Goal: Navigation & Orientation: Understand site structure

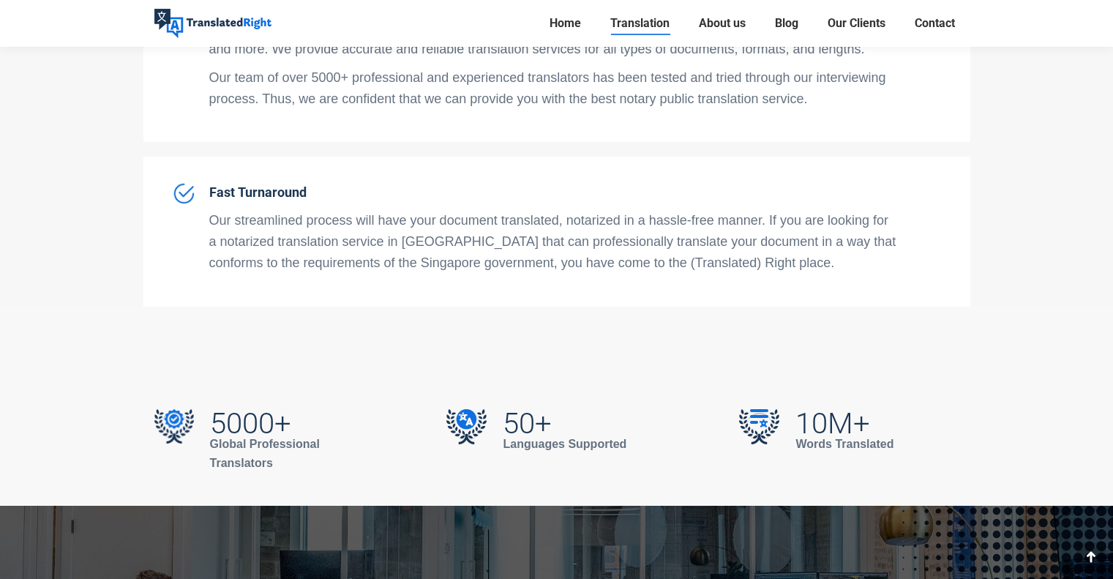
scroll to position [4927, 0]
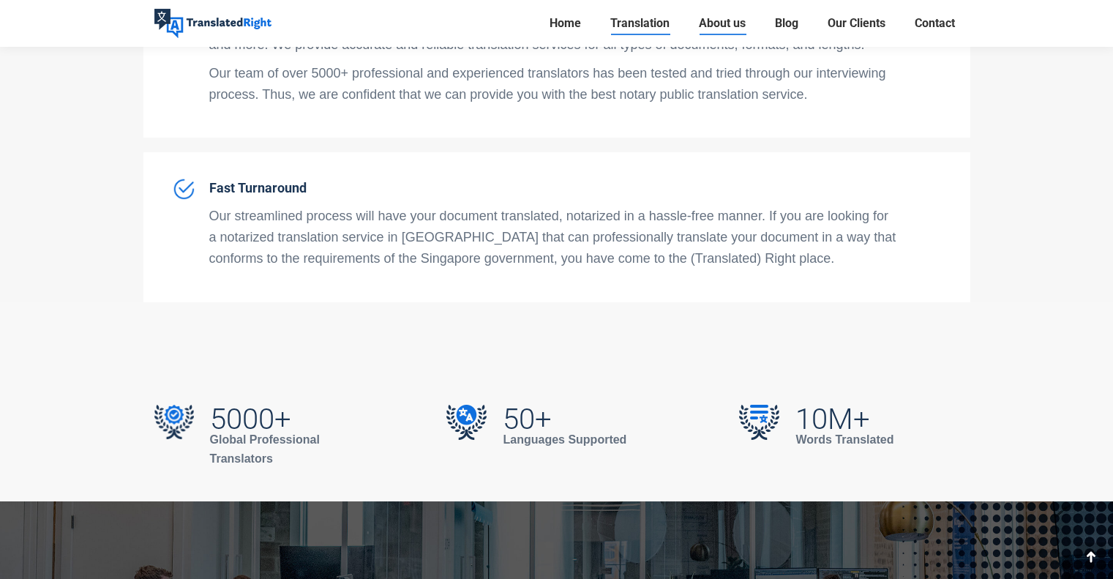
click at [709, 21] on span "About us" at bounding box center [722, 23] width 47 height 15
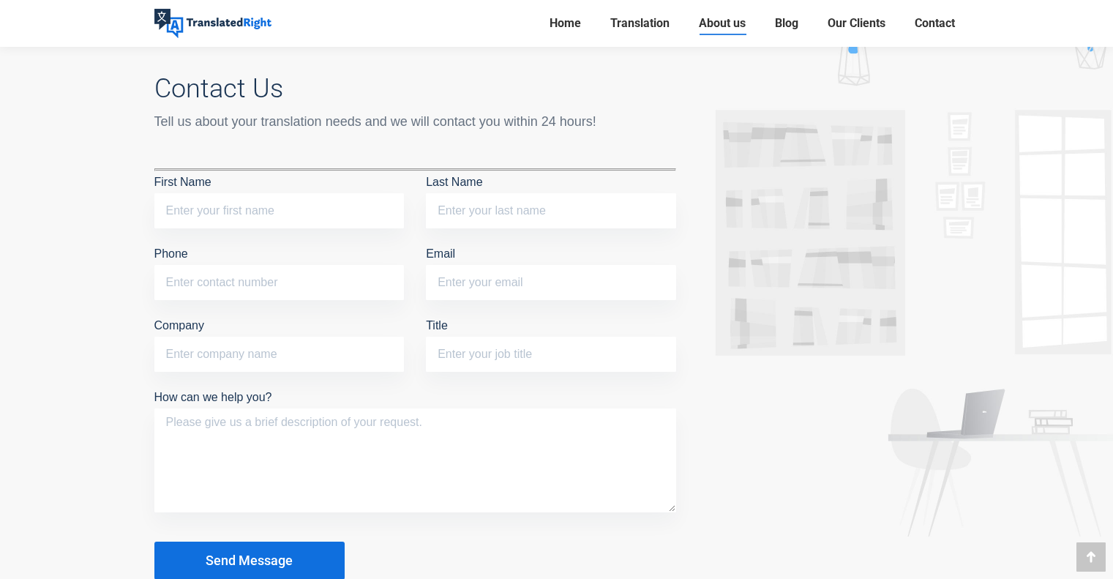
scroll to position [3453, 0]
click at [570, 12] on li "Home" at bounding box center [570, 23] width 50 height 47
click at [564, 20] on span "Home" at bounding box center [564, 23] width 31 height 15
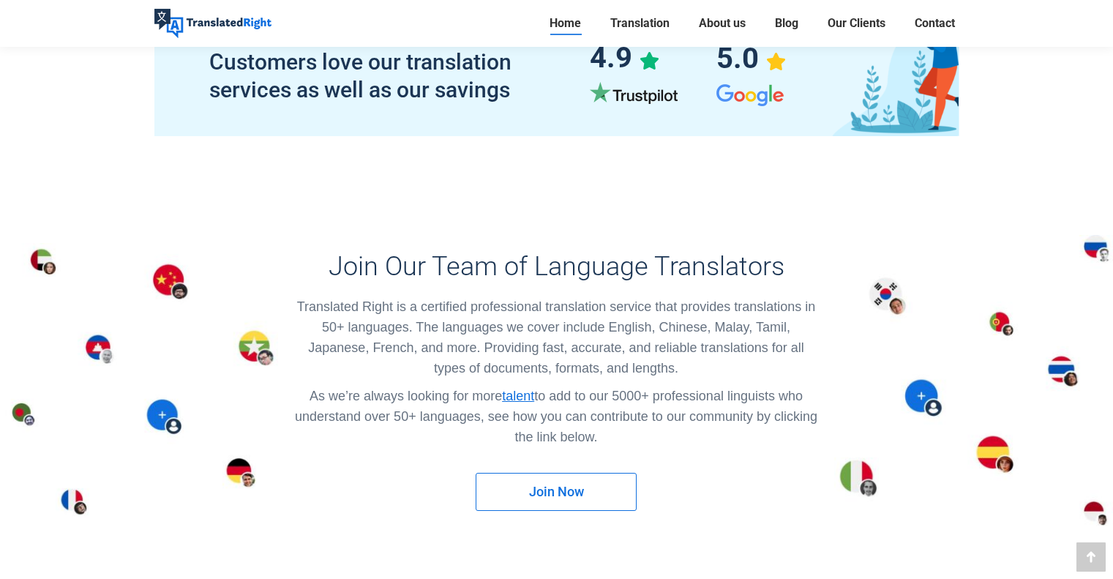
scroll to position [8283, 0]
